Goal: Task Accomplishment & Management: Use online tool/utility

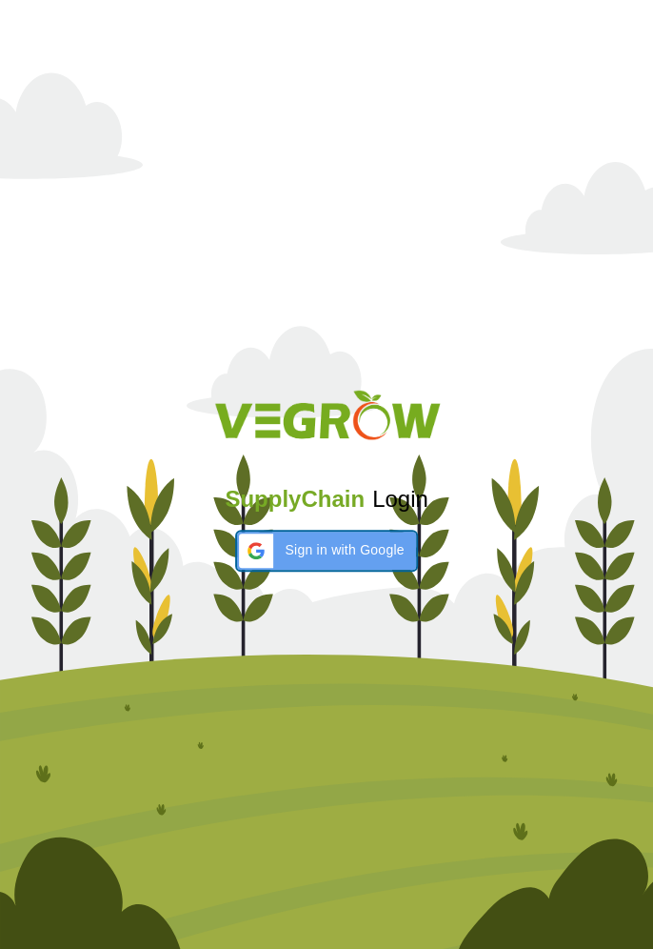
click at [362, 540] on span "Sign in with Google" at bounding box center [344, 550] width 119 height 20
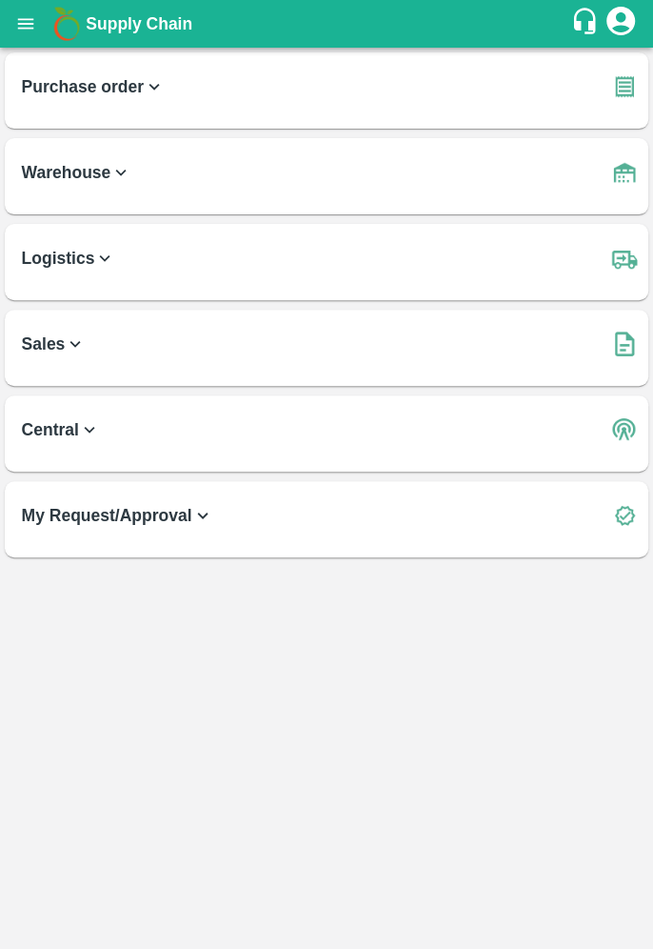
click at [6, 17] on button "open drawer" at bounding box center [26, 24] width 44 height 44
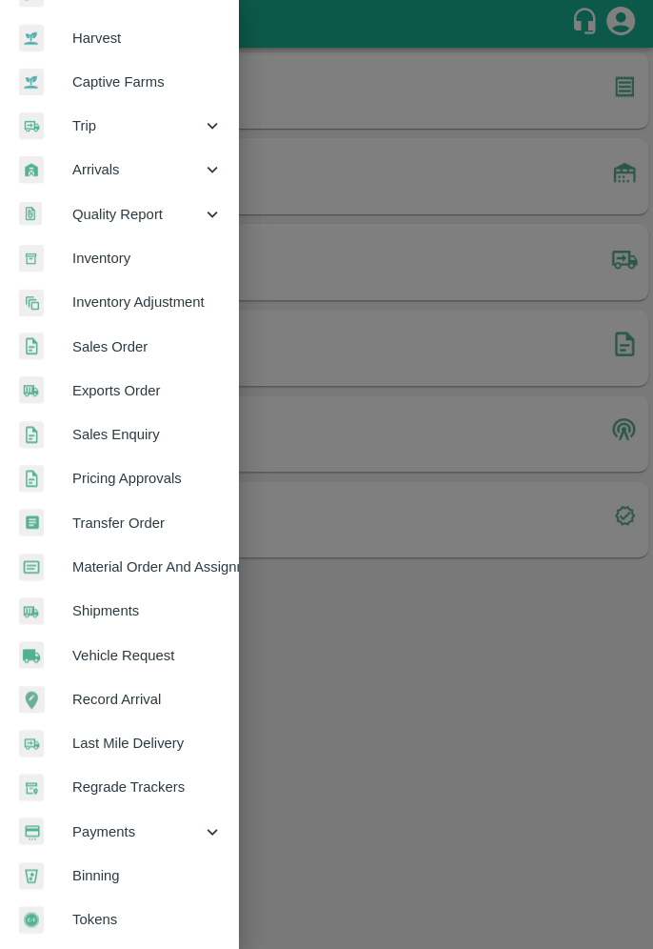
scroll to position [135, 0]
click at [187, 821] on span "Payments" at bounding box center [137, 831] width 130 height 21
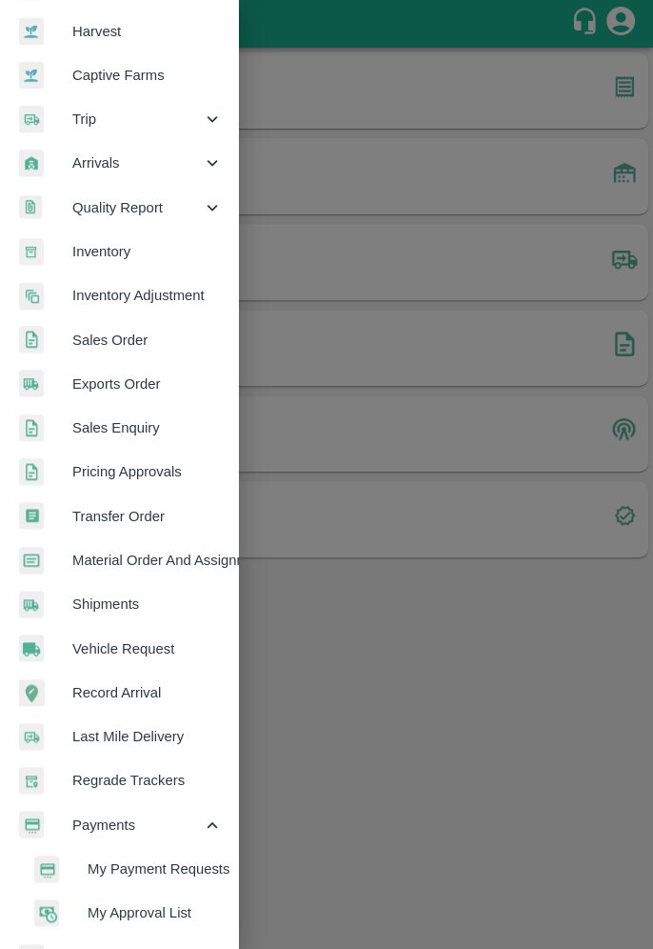
click at [190, 870] on span "My Payment Requests" at bounding box center [155, 868] width 135 height 21
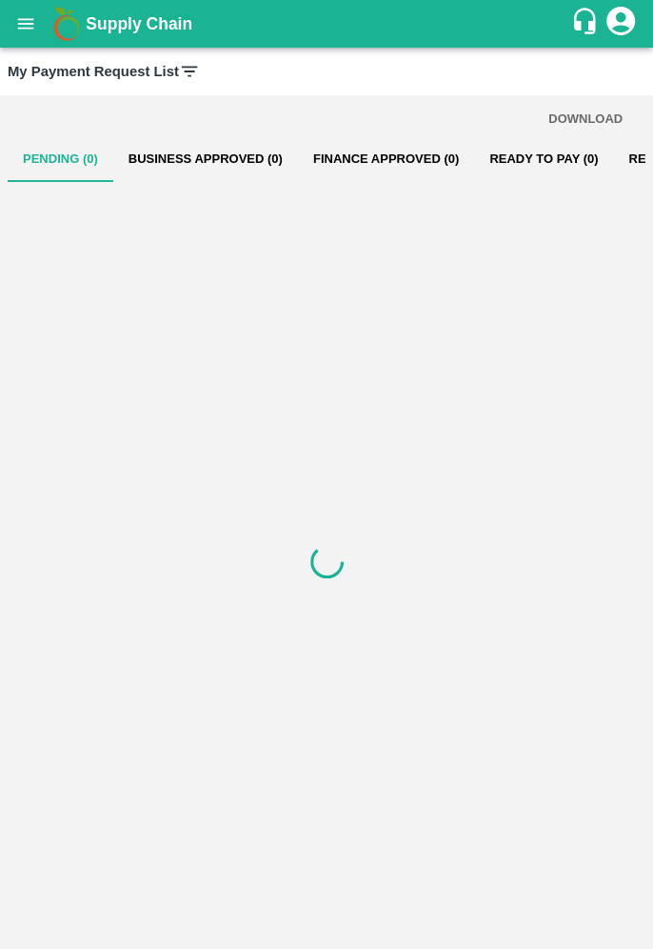
click at [36, 26] on button "open drawer" at bounding box center [26, 24] width 44 height 44
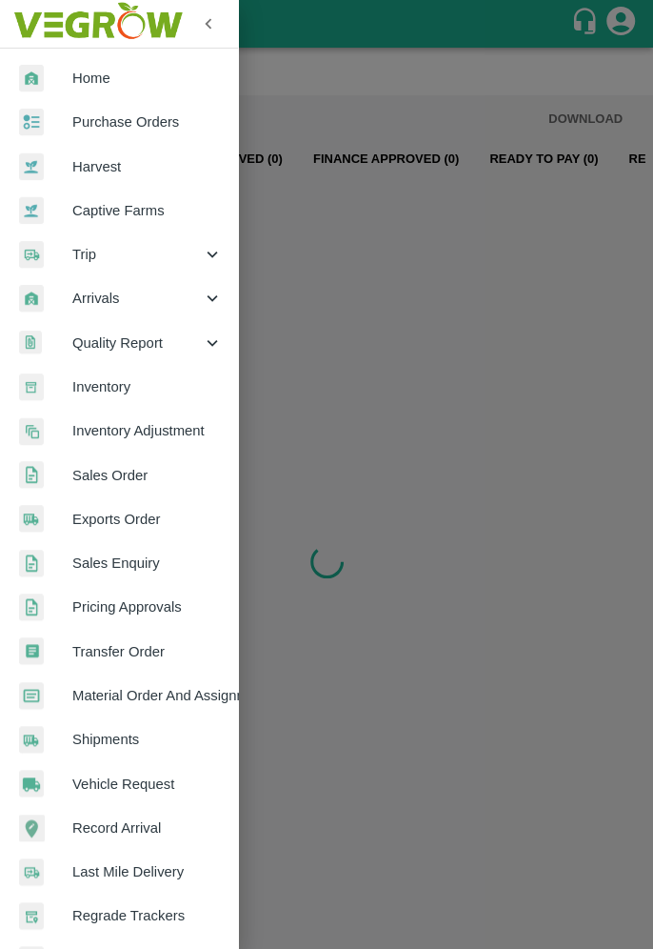
scroll to position [224, 0]
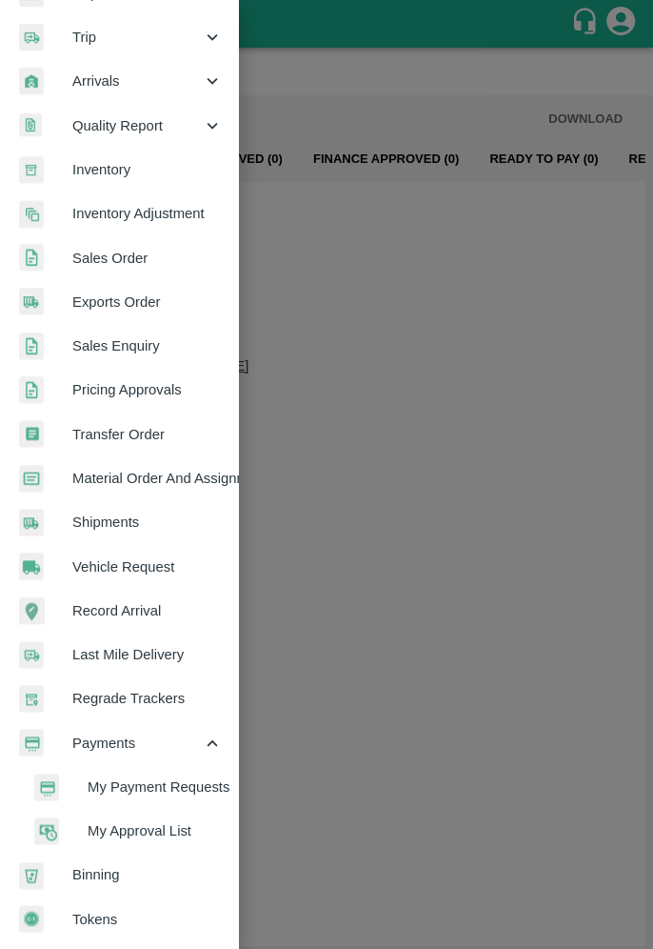
click at [210, 780] on span "My Payment Requests" at bounding box center [155, 786] width 135 height 21
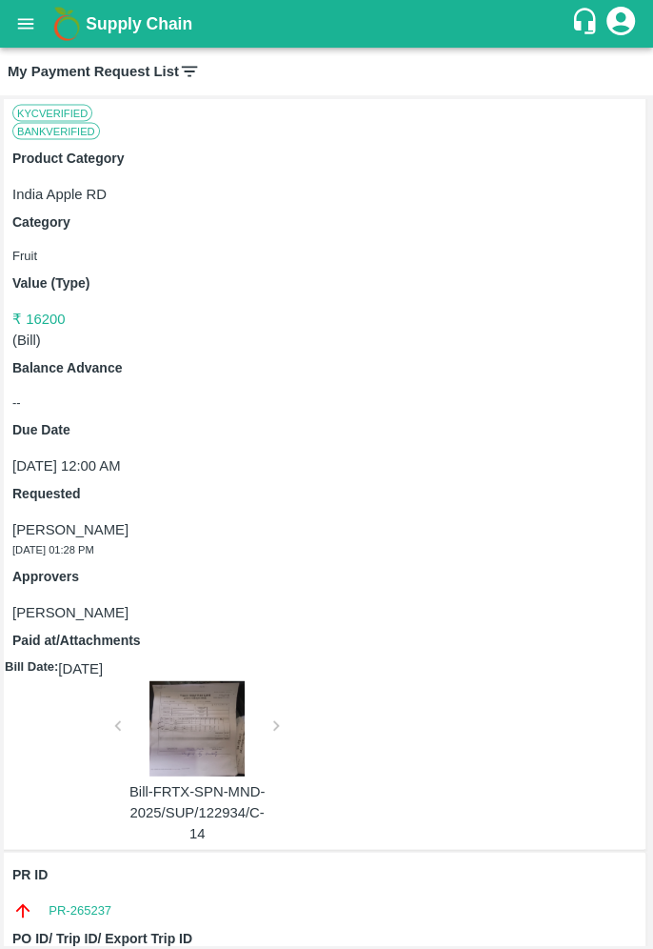
scroll to position [0, 0]
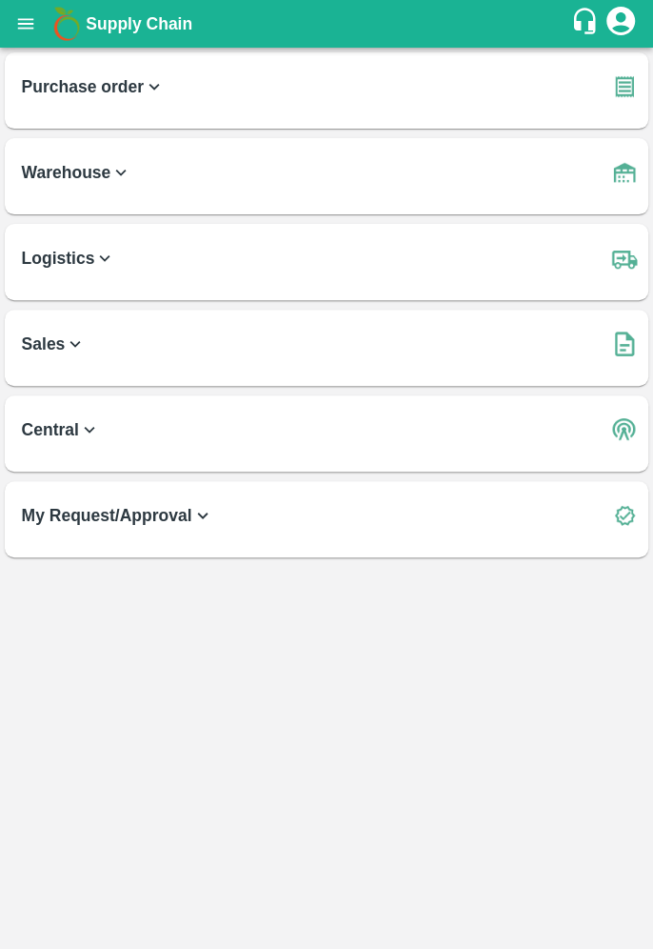
click at [622, 21] on icon "account of current user" at bounding box center [621, 21] width 34 height 34
click at [144, 694] on div at bounding box center [326, 474] width 653 height 949
click at [27, 21] on icon "open drawer" at bounding box center [25, 23] width 21 height 21
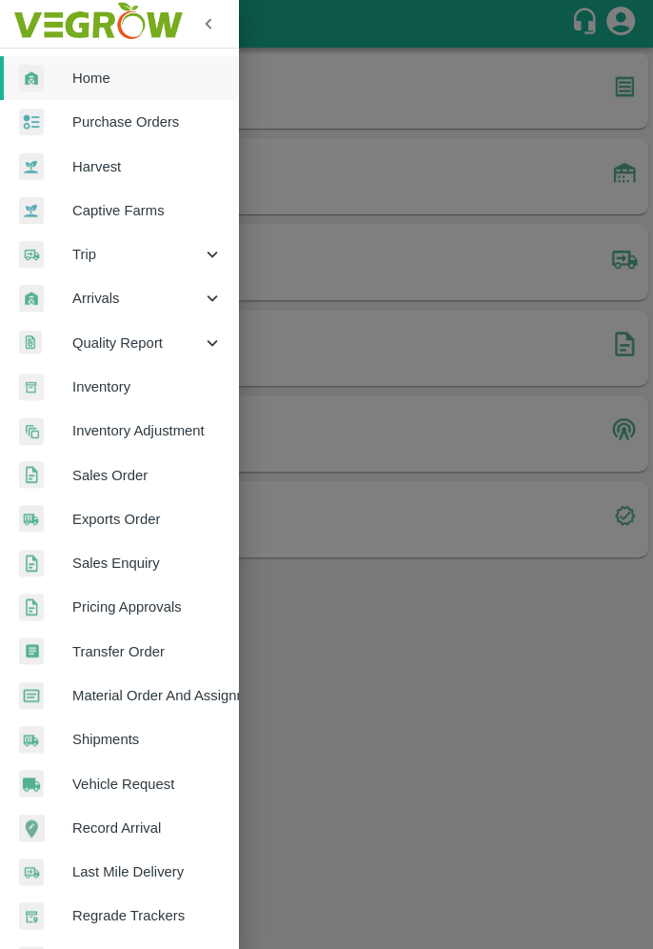
click at [96, 80] on span "Home" at bounding box center [147, 78] width 150 height 21
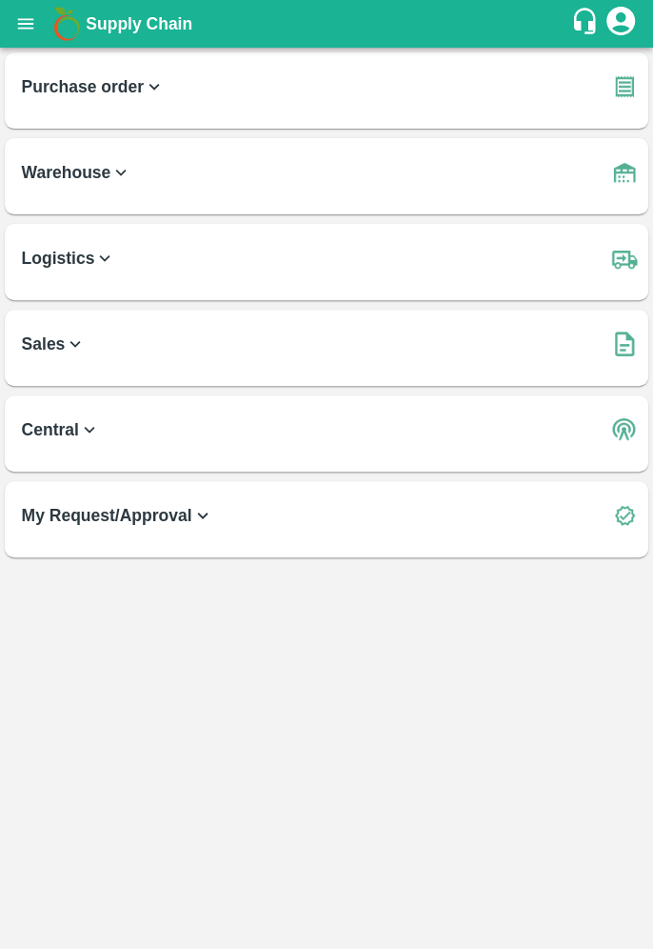
click at [630, 73] on img at bounding box center [625, 87] width 38 height 38
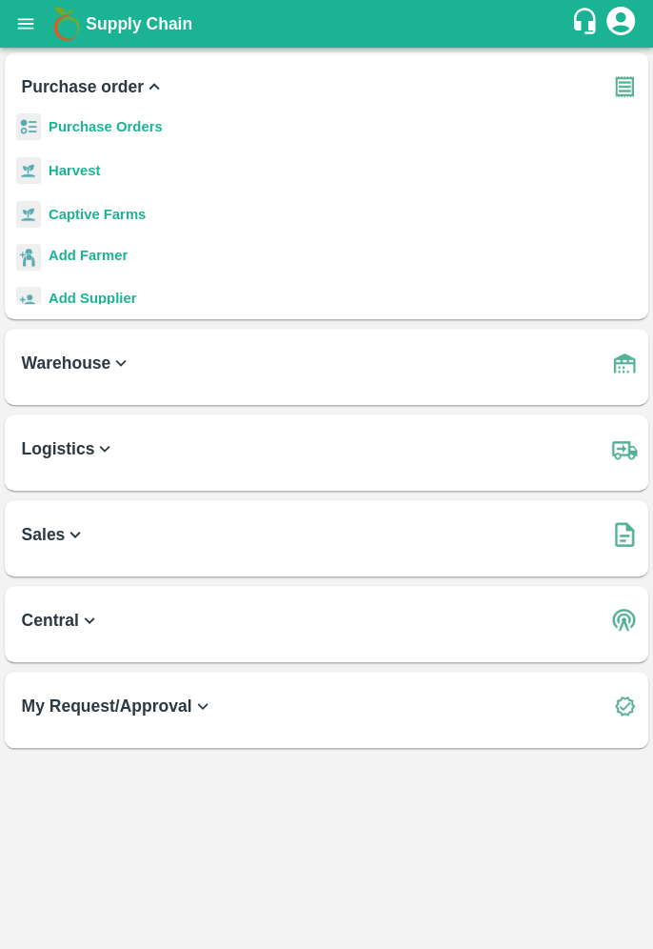
click at [85, 119] on b "Purchase Orders" at bounding box center [106, 126] width 114 height 15
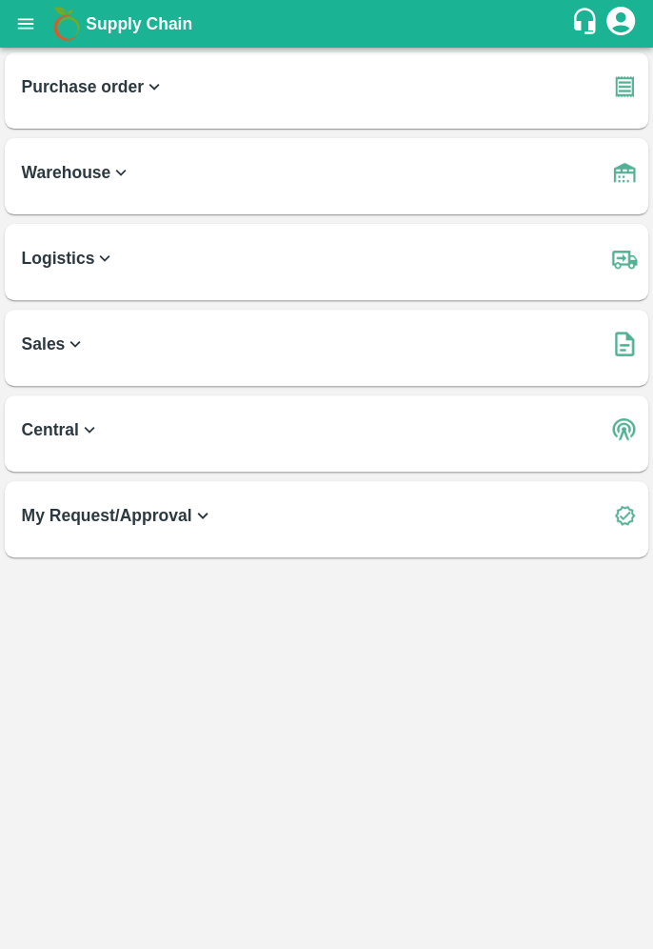
click at [30, 20] on icon "open drawer" at bounding box center [25, 23] width 21 height 21
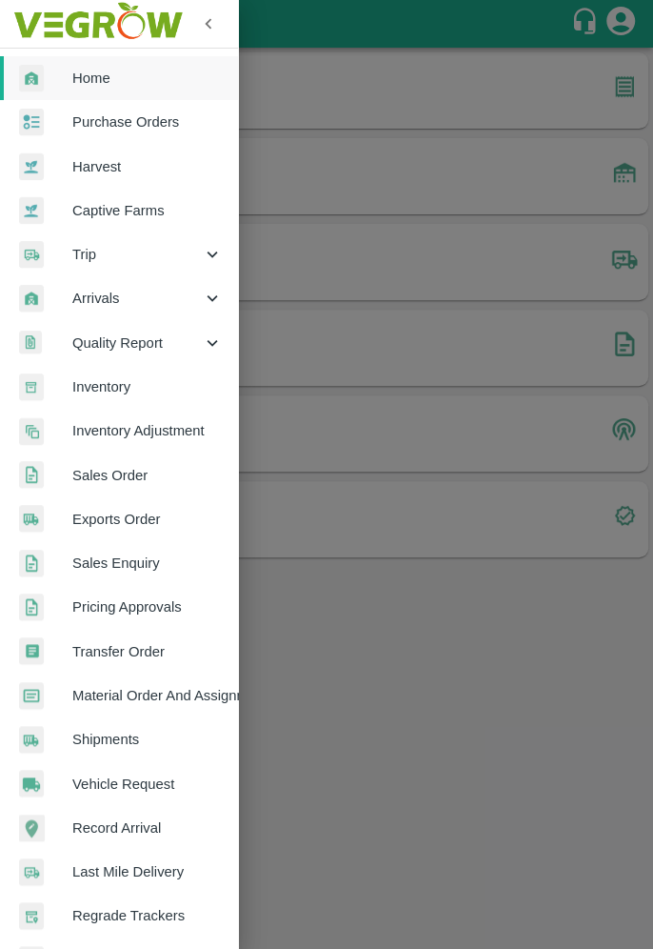
click at [472, 699] on div at bounding box center [326, 474] width 653 height 949
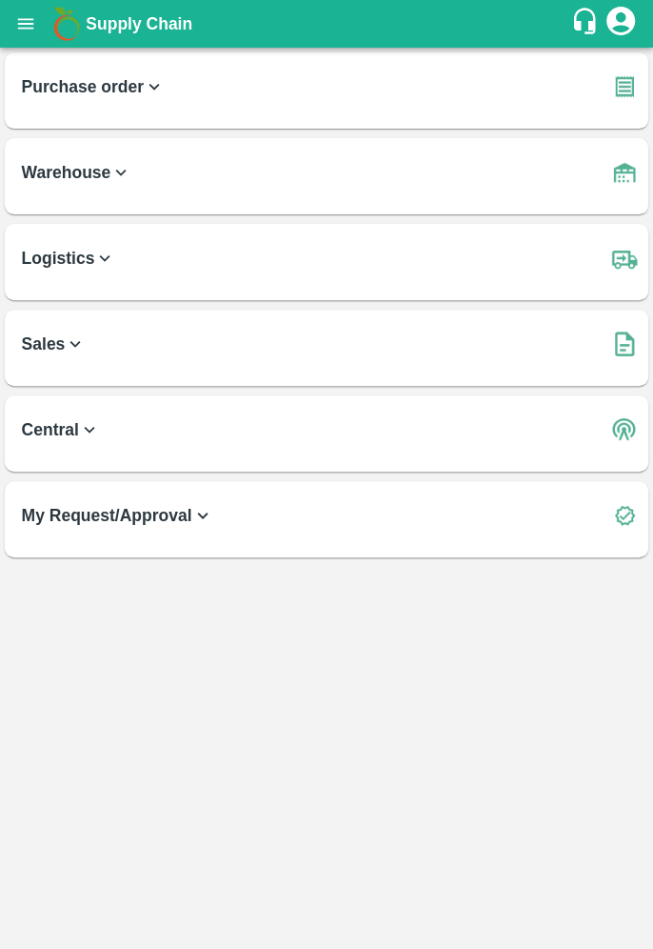
click at [12, 23] on button "open drawer" at bounding box center [26, 24] width 44 height 44
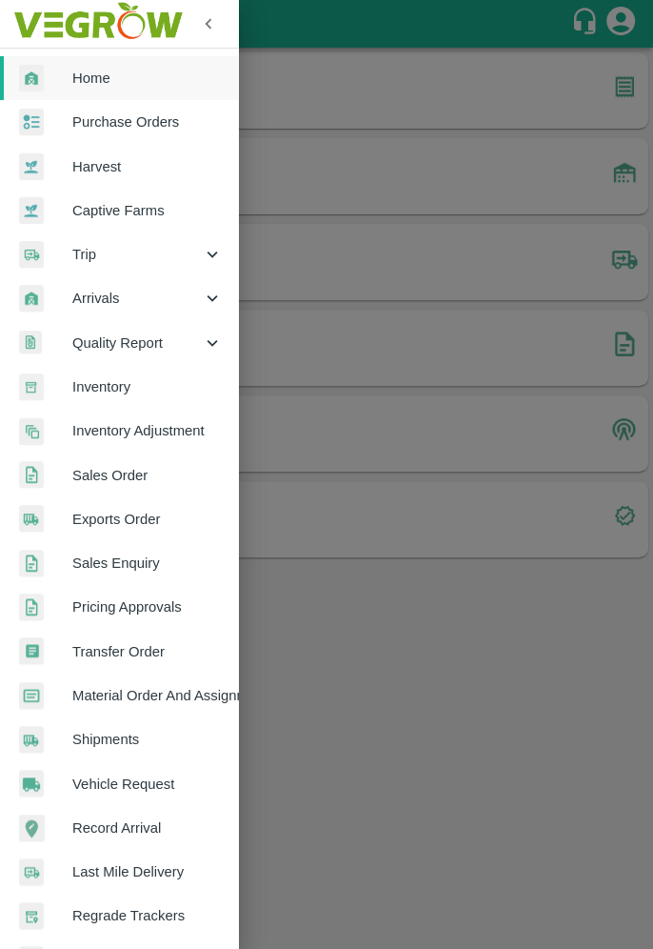
click at [119, 115] on span "Purchase Orders" at bounding box center [147, 121] width 150 height 21
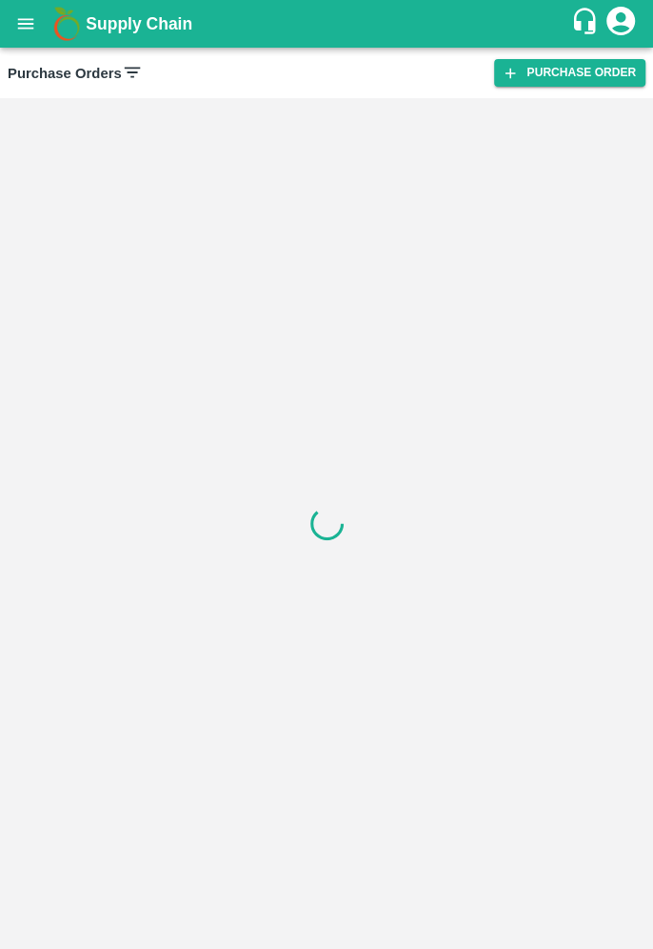
click at [546, 77] on link "Purchase Order" at bounding box center [569, 73] width 151 height 28
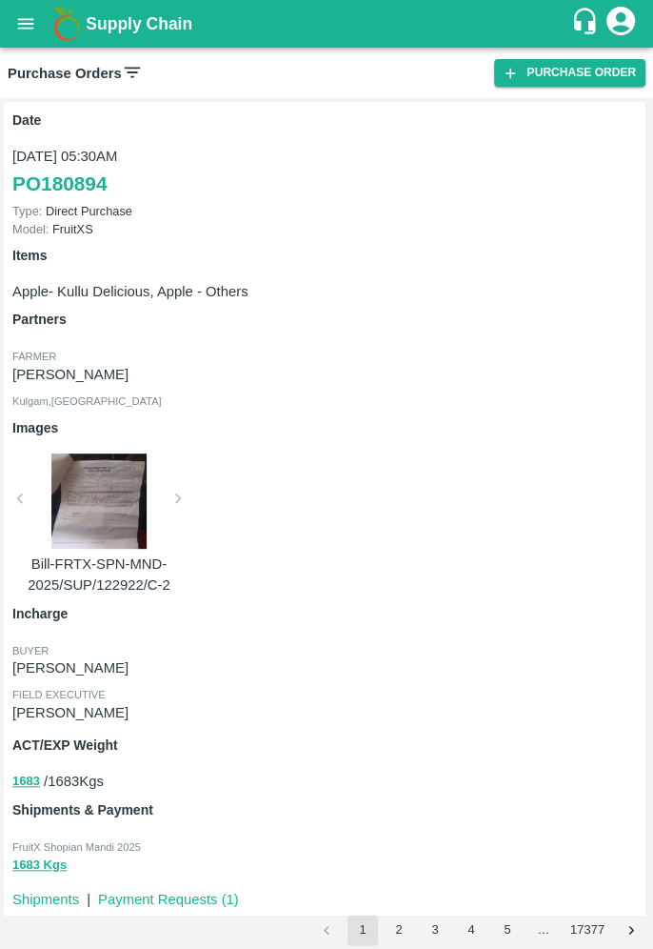
click at [128, 71] on icon at bounding box center [132, 72] width 21 height 21
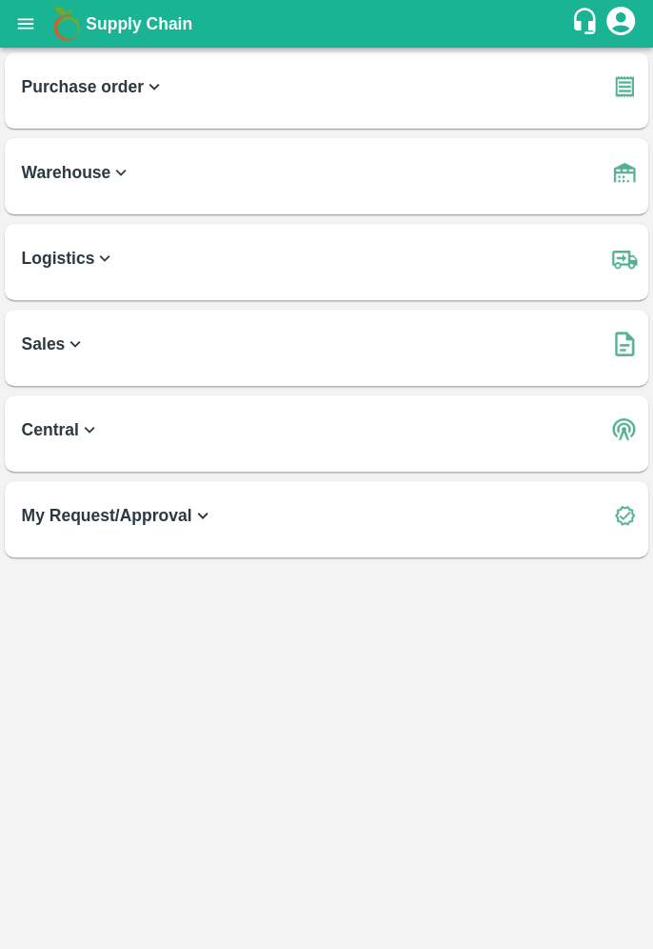
click at [20, 11] on button "open drawer" at bounding box center [26, 24] width 44 height 44
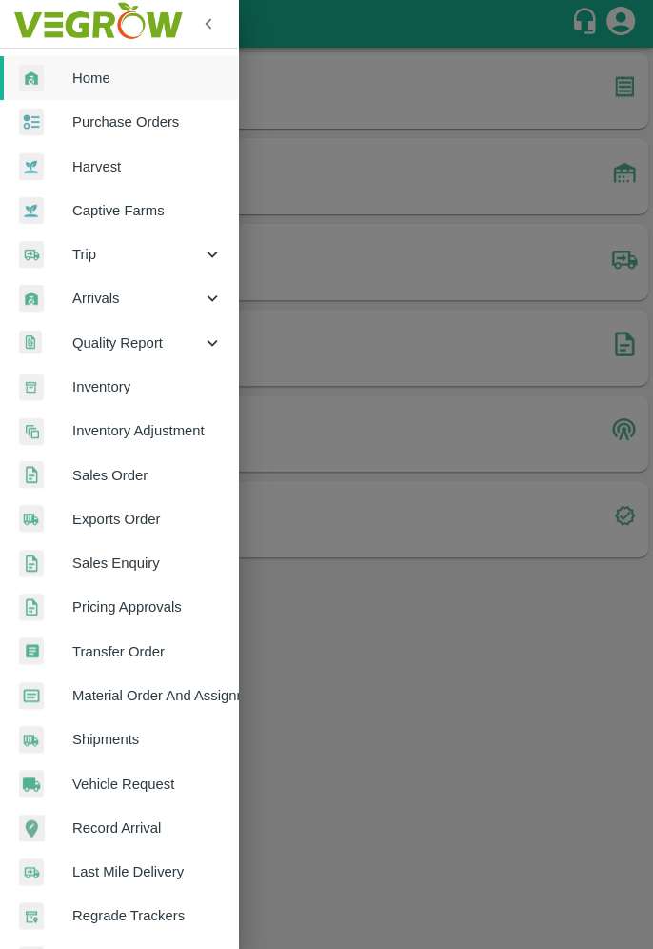
click at [72, 81] on span "Home" at bounding box center [147, 78] width 150 height 21
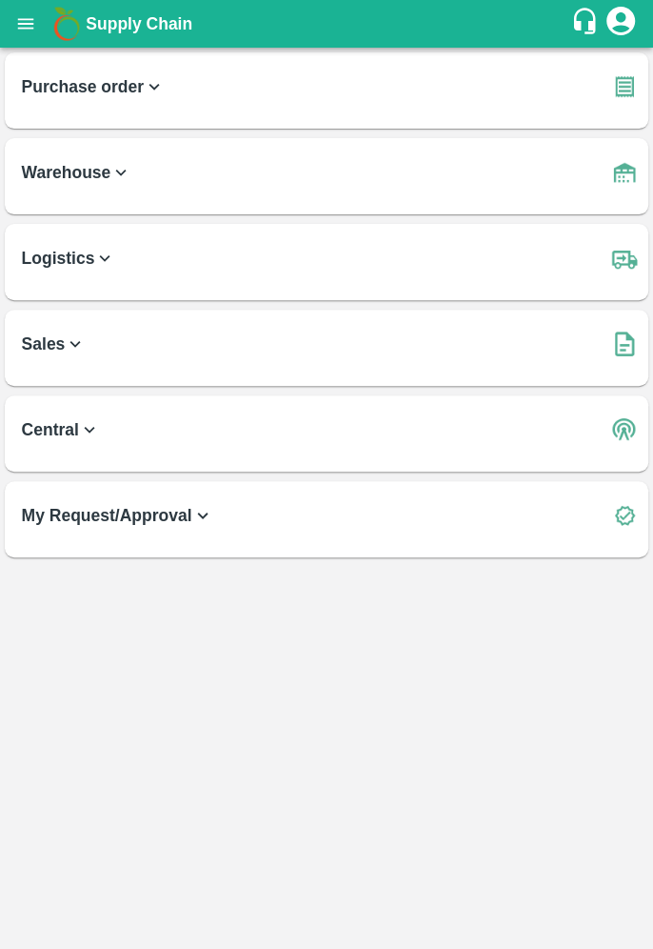
click at [40, 22] on button "open drawer" at bounding box center [26, 24] width 44 height 44
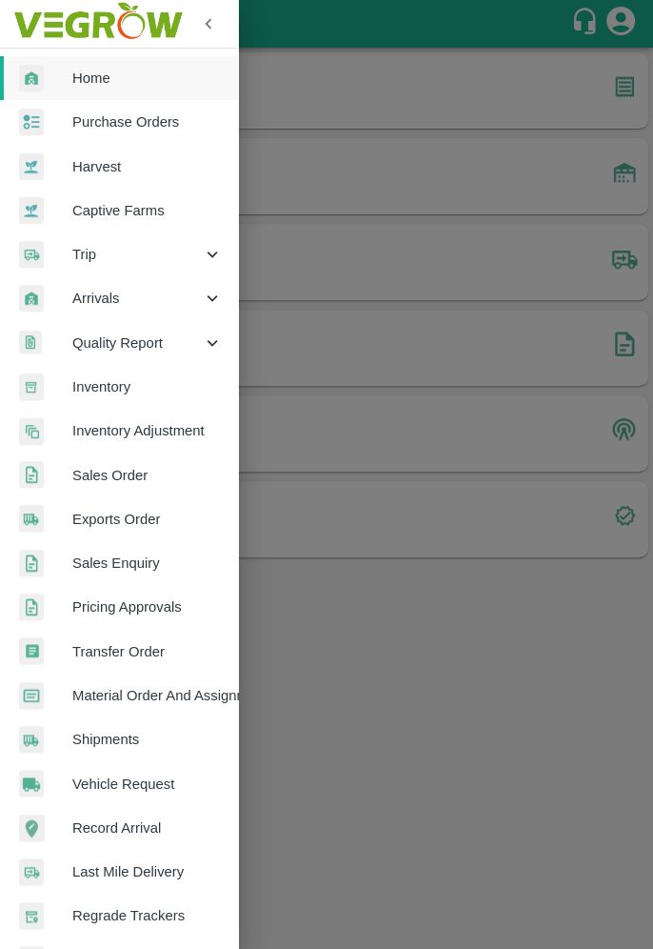
click at [515, 650] on div at bounding box center [326, 474] width 653 height 949
